Goal: Information Seeking & Learning: Learn about a topic

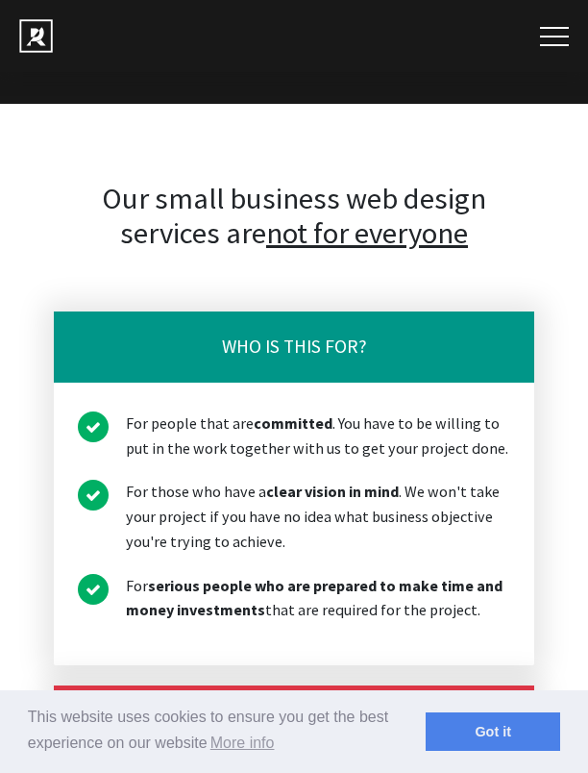
scroll to position [4231, 0]
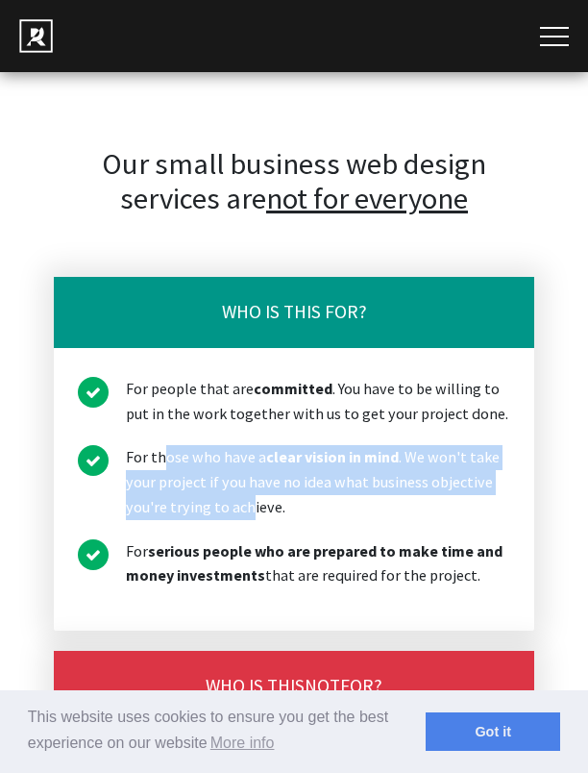
drag, startPoint x: 162, startPoint y: 407, endPoint x: 247, endPoint y: 446, distance: 93.3
click at [247, 446] on li "For those who have a clear vision in mind . We won't take your project if you h…" at bounding box center [294, 482] width 433 height 74
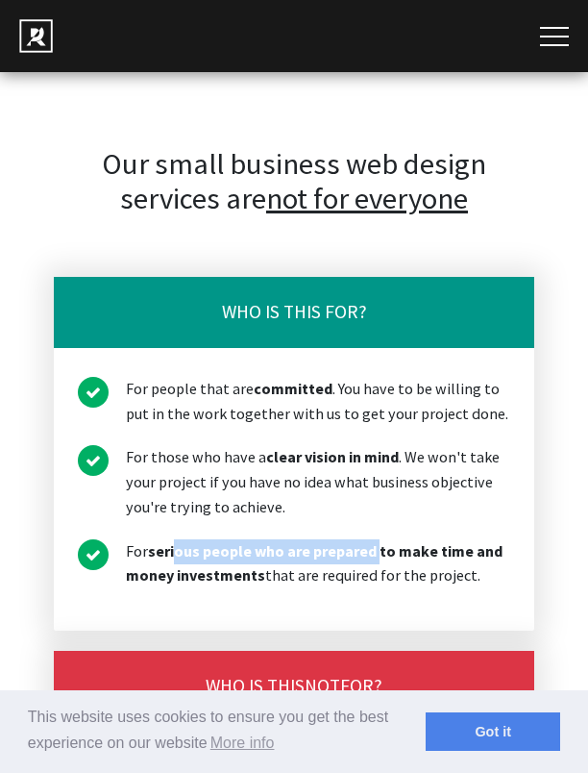
drag, startPoint x: 247, startPoint y: 446, endPoint x: 375, endPoint y: 508, distance: 141.9
click at [375, 541] on strong "serious people who are prepared to make time and money investments" at bounding box center [314, 563] width 377 height 44
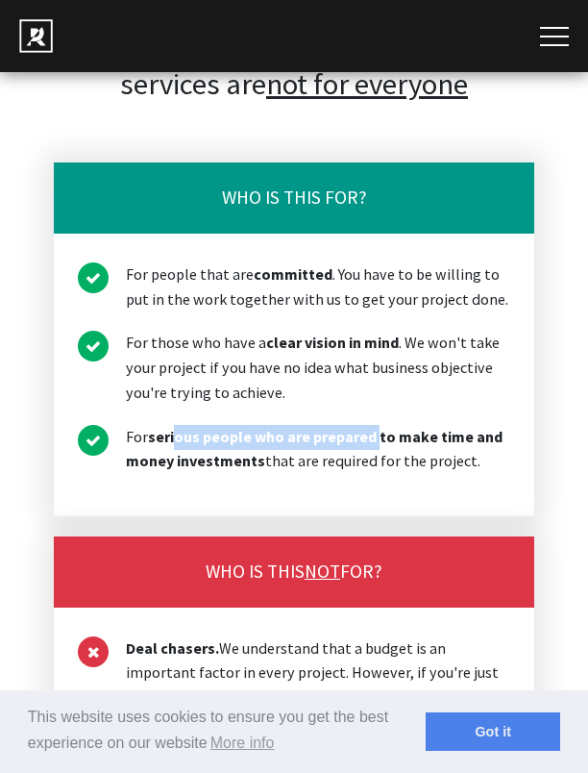
scroll to position [4519, 0]
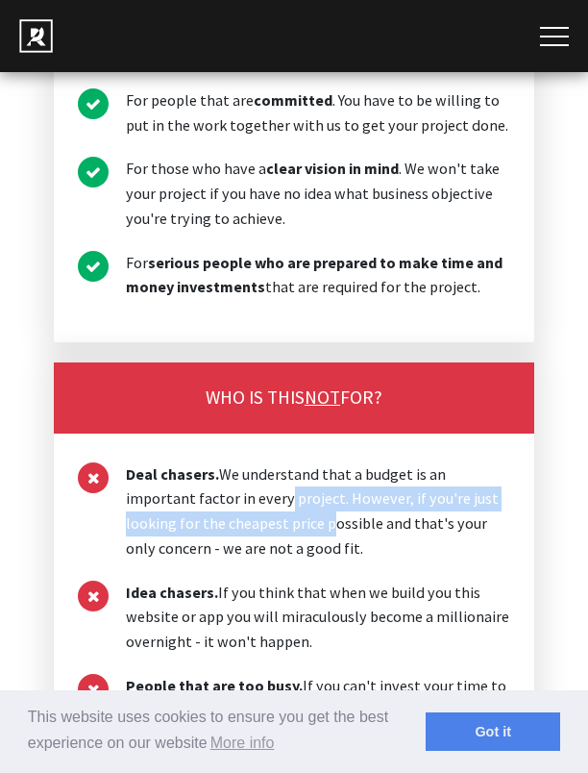
drag, startPoint x: 238, startPoint y: 467, endPoint x: 246, endPoint y: 475, distance: 10.9
click at [246, 475] on li "Deal chasers. We understand that a budget is an important factor in every proje…" at bounding box center [294, 511] width 433 height 99
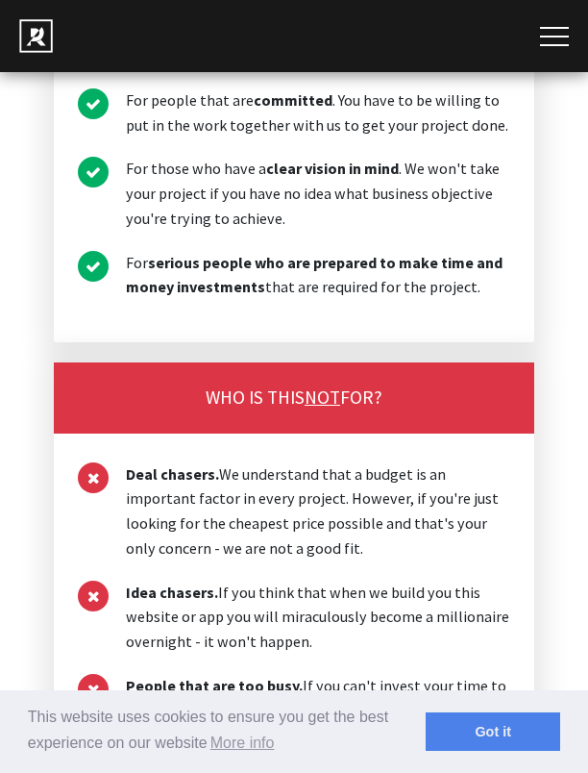
drag, startPoint x: 246, startPoint y: 475, endPoint x: 213, endPoint y: 503, distance: 43.0
click at [213, 503] on li "Deal chasers. We understand that a budget is an important factor in every proje…" at bounding box center [294, 511] width 433 height 99
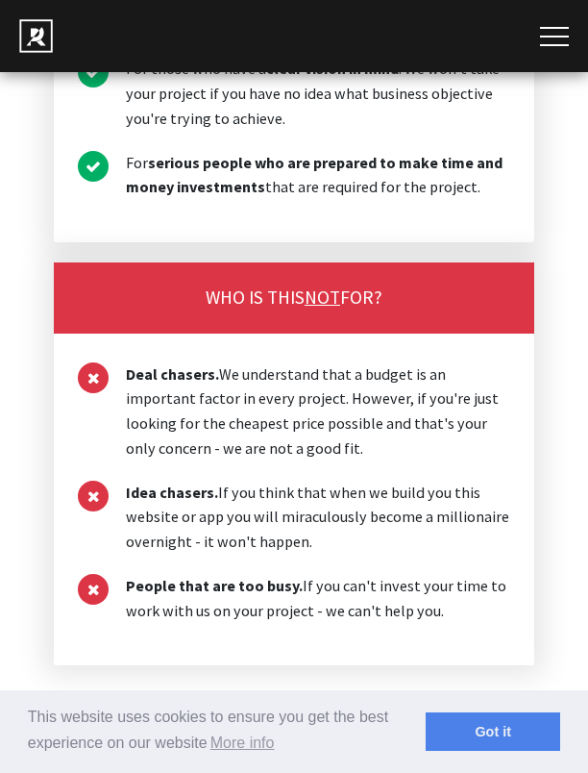
scroll to position [4711, 0]
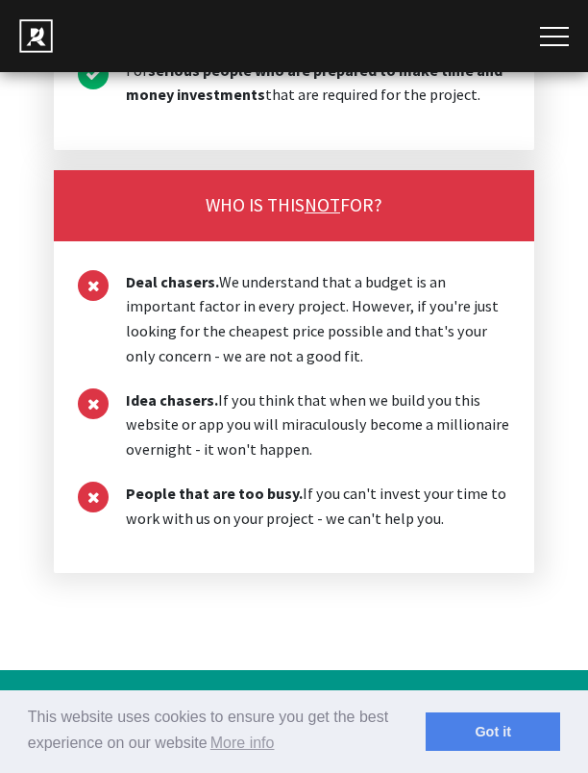
drag, startPoint x: 278, startPoint y: 190, endPoint x: 414, endPoint y: 470, distance: 311.3
click at [414, 470] on div "WHO IS THIS NOT FOR? Deal chasers. We understand that a budget is an important …" at bounding box center [294, 371] width 481 height 403
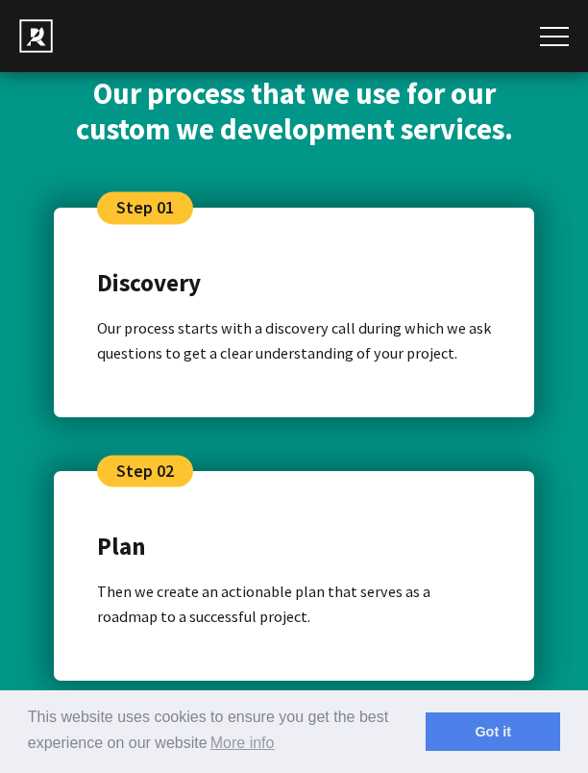
scroll to position [5384, 0]
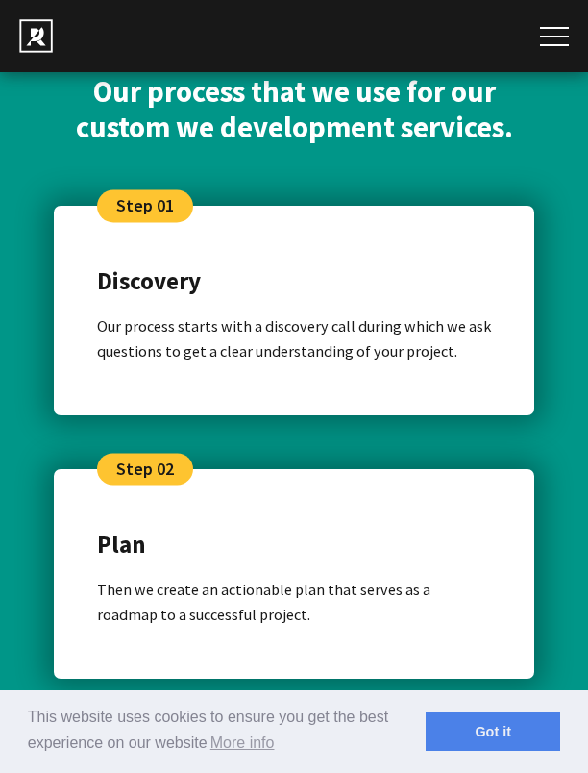
drag, startPoint x: 212, startPoint y: 243, endPoint x: 327, endPoint y: 300, distance: 128.6
click at [327, 300] on div "Discovery Our process starts with a discovery call during which we ask question…" at bounding box center [294, 317] width 394 height 109
drag, startPoint x: 327, startPoint y: 300, endPoint x: 420, endPoint y: 350, distance: 105.8
click at [420, 350] on div "Step 01 Discovery Our process starts with a discovery call during which we ask …" at bounding box center [294, 311] width 481 height 210
drag, startPoint x: 420, startPoint y: 350, endPoint x: 245, endPoint y: 335, distance: 175.7
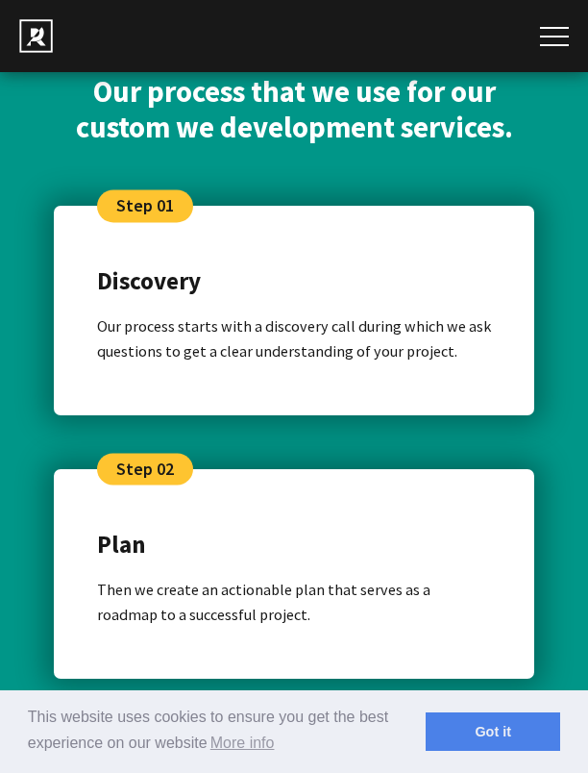
click at [246, 335] on div "Step 01 Discovery Our process starts with a discovery call during which we ask …" at bounding box center [294, 311] width 481 height 210
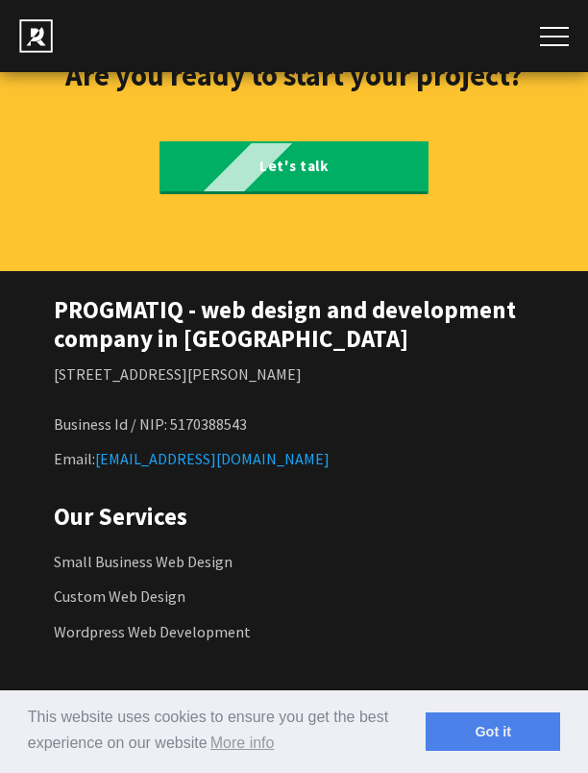
scroll to position [11429, 0]
